Goal: Use online tool/utility: Utilize a website feature to perform a specific function

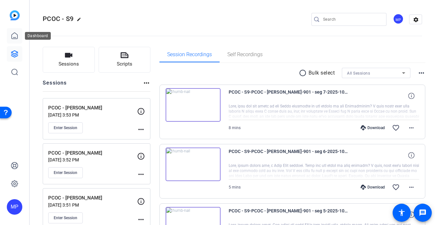
click at [14, 34] on icon at bounding box center [15, 36] width 8 height 8
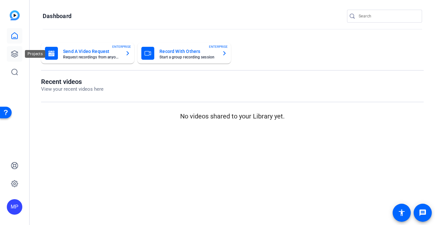
click at [17, 55] on icon at bounding box center [15, 54] width 8 height 8
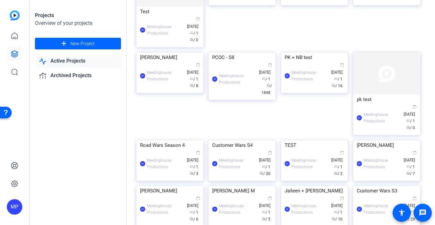
scroll to position [152, 0]
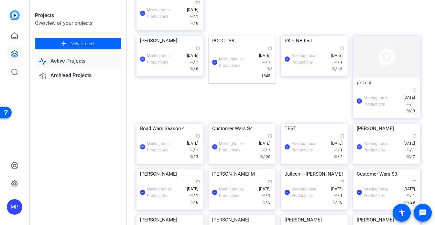
click at [238, 36] on img at bounding box center [242, 36] width 67 height 0
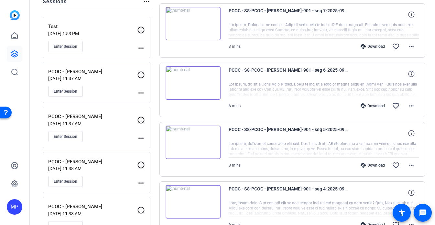
scroll to position [90, 0]
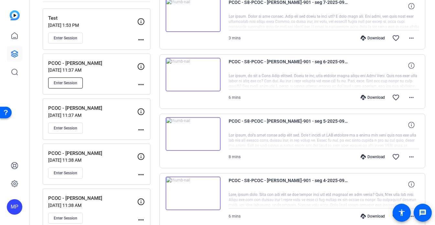
click at [65, 82] on span "Enter Session" at bounding box center [66, 83] width 24 height 5
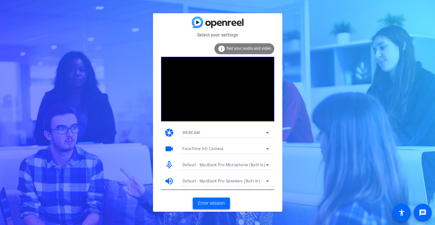
click at [216, 199] on span at bounding box center [211, 204] width 37 height 16
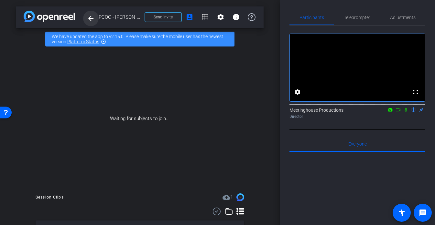
click at [86, 18] on span at bounding box center [91, 19] width 16 height 16
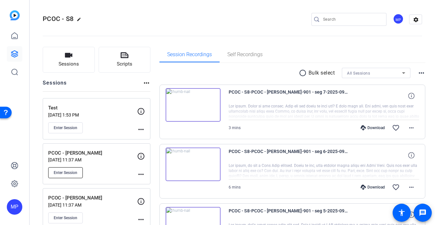
click at [72, 174] on span "Enter Session" at bounding box center [66, 172] width 24 height 5
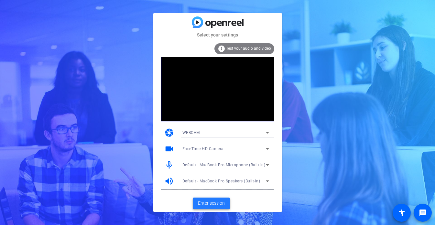
click at [210, 208] on span at bounding box center [211, 204] width 37 height 16
